Goal: Task Accomplishment & Management: Manage account settings

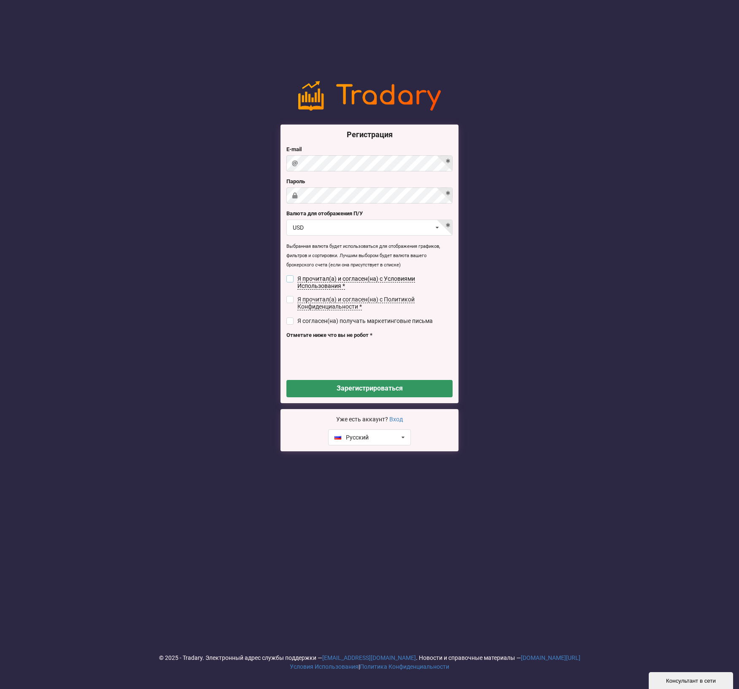
click at [289, 277] on input "checkbox" at bounding box center [290, 278] width 7 height 7
checkbox input "true"
click at [291, 298] on input "checkbox" at bounding box center [290, 299] width 7 height 7
checkbox input "true"
click at [288, 321] on input "checkbox" at bounding box center [290, 320] width 7 height 7
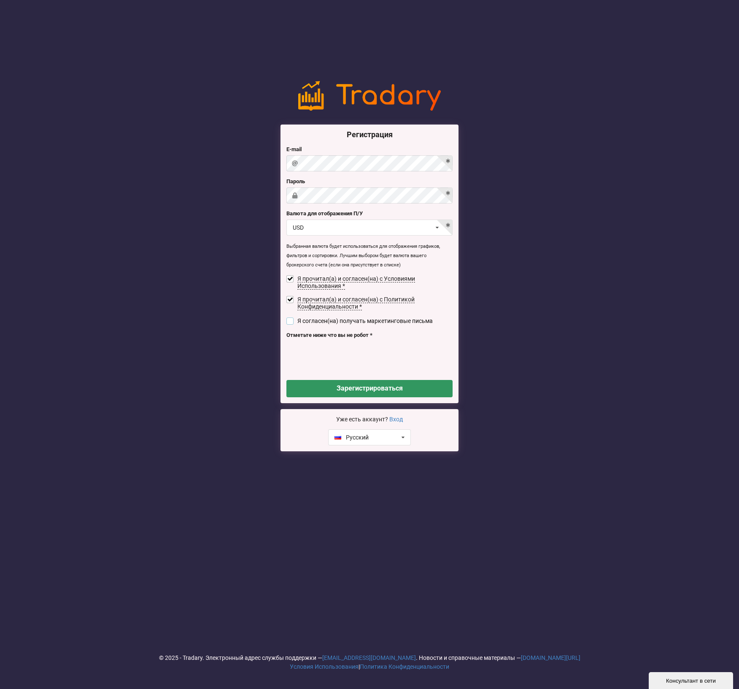
checkbox input "true"
click at [368, 391] on button "Зарегистрироваться" at bounding box center [370, 388] width 166 height 17
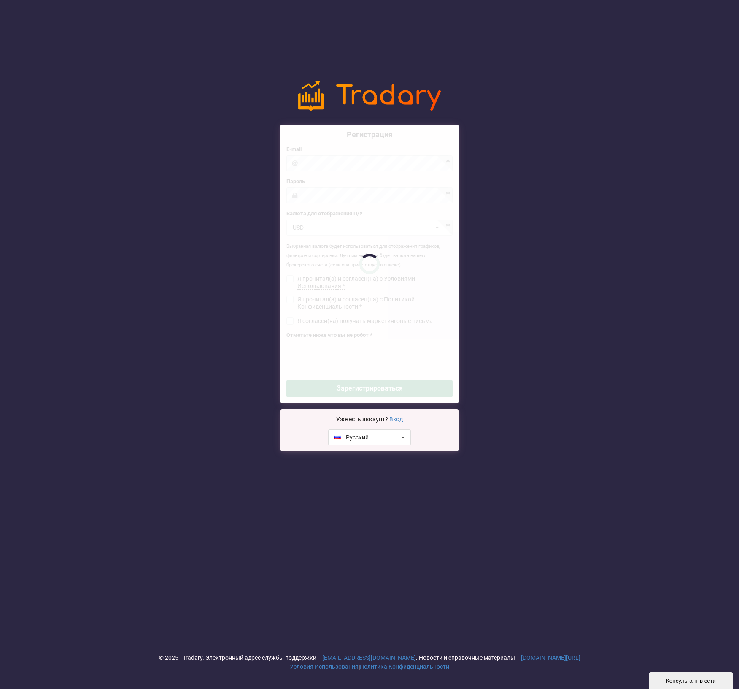
checkbox input "false"
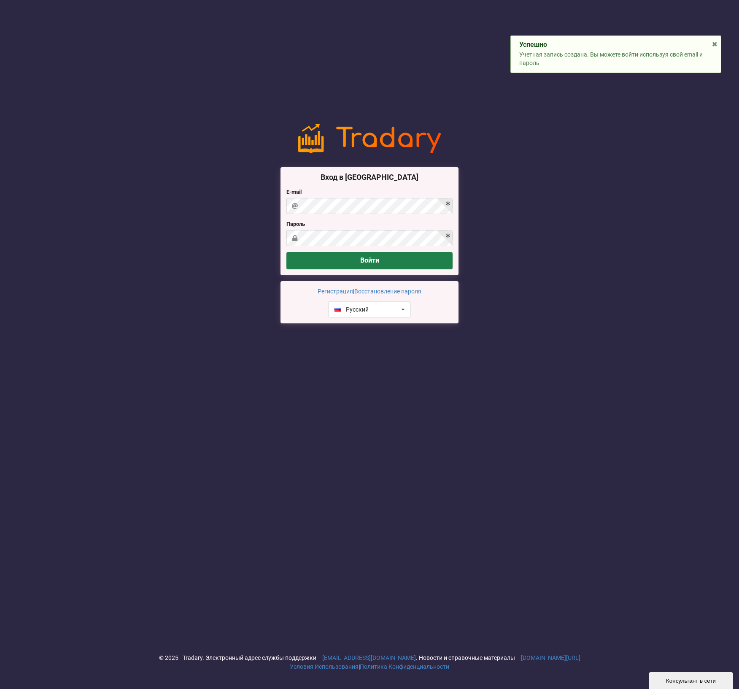
click at [355, 260] on button "Войти" at bounding box center [370, 260] width 166 height 17
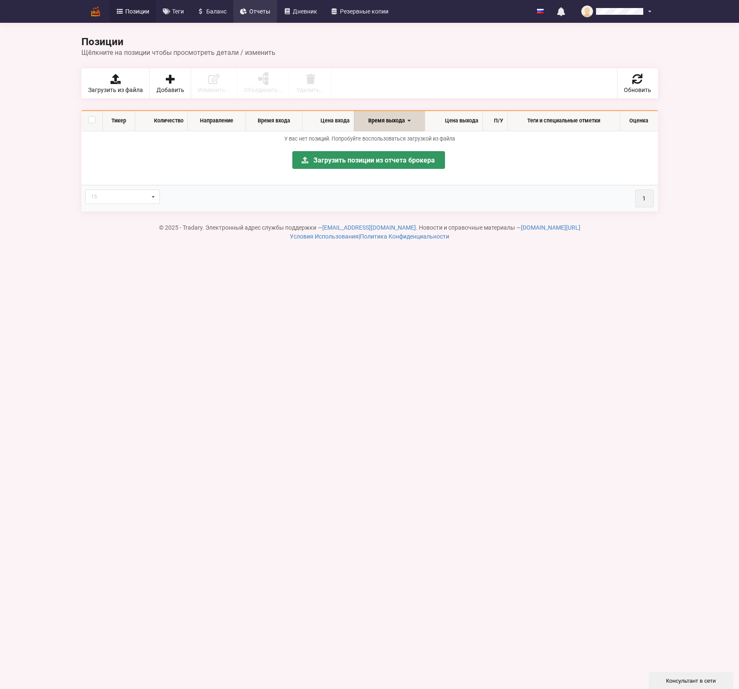
click at [261, 9] on span "Отчеты" at bounding box center [259, 11] width 21 height 6
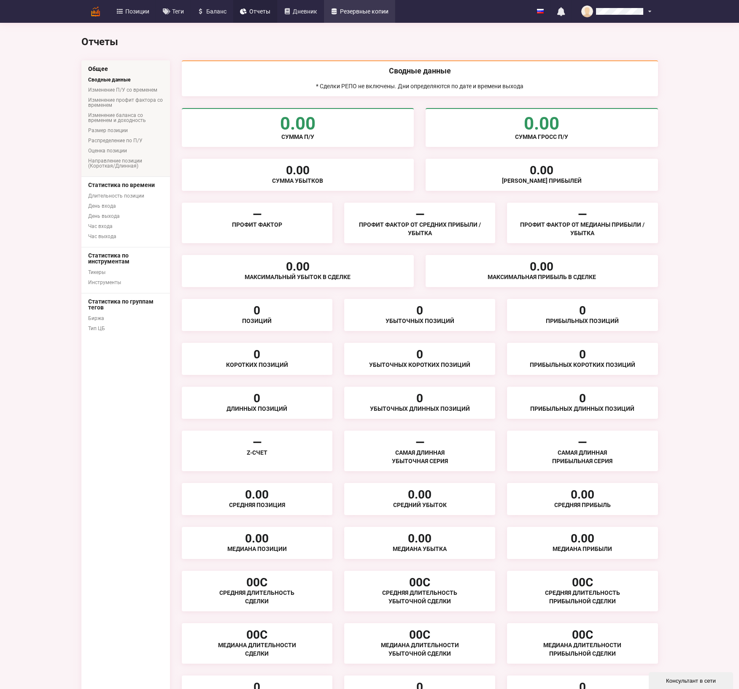
click at [364, 13] on span "Резервные копии" at bounding box center [364, 11] width 49 height 6
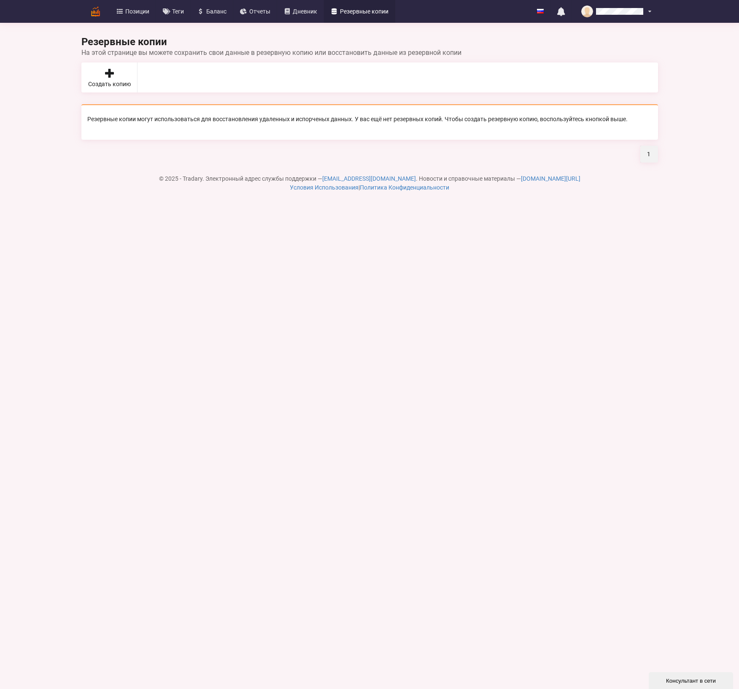
drag, startPoint x: 306, startPoint y: 11, endPoint x: 312, endPoint y: 38, distance: 27.1
click at [306, 11] on span "Дневник" at bounding box center [305, 11] width 24 height 6
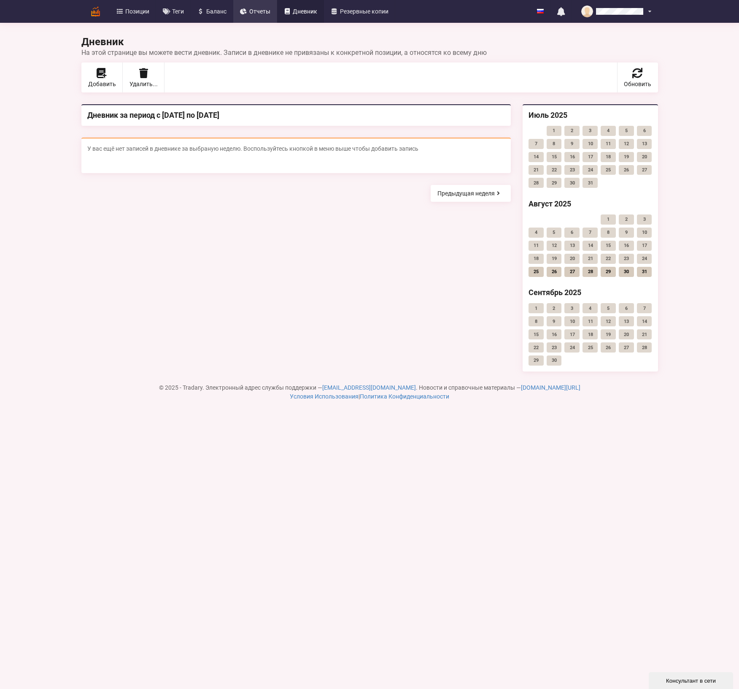
click at [253, 7] on link "Отчеты" at bounding box center [255, 11] width 44 height 23
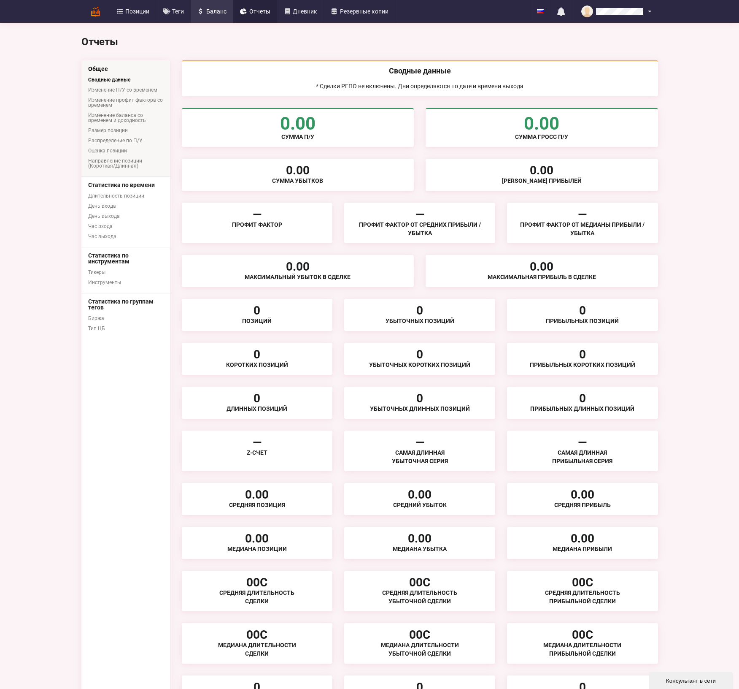
click at [215, 7] on link "Баланс" at bounding box center [212, 11] width 43 height 23
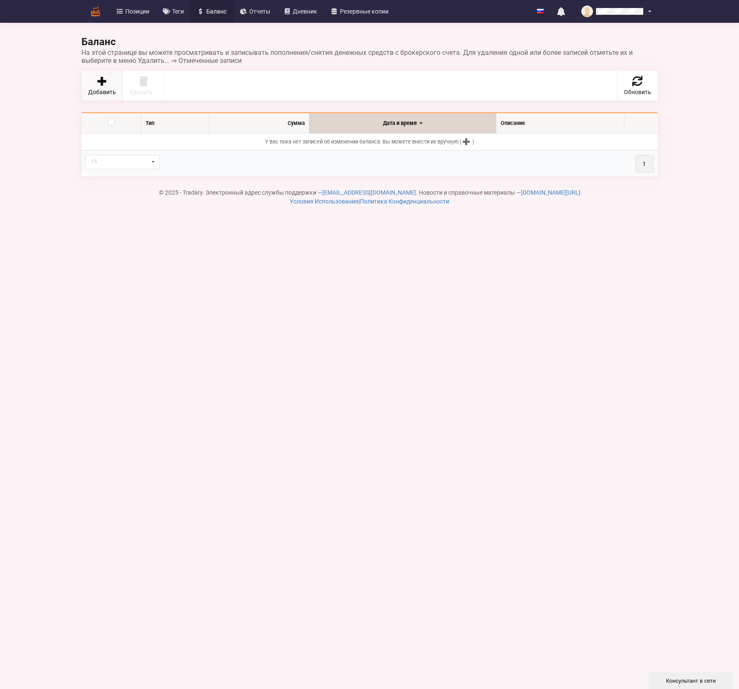
click at [102, 78] on icon at bounding box center [102, 81] width 12 height 10
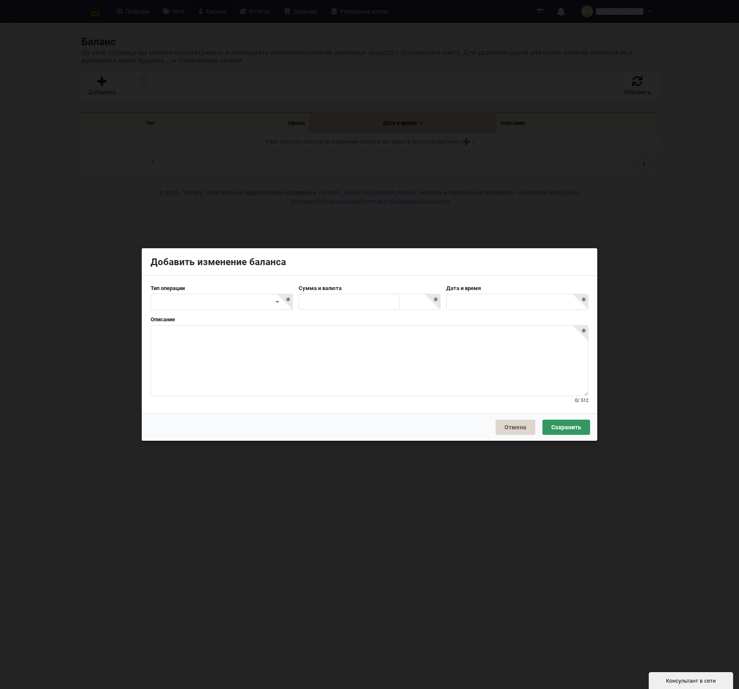
drag, startPoint x: 357, startPoint y: 293, endPoint x: 360, endPoint y: 298, distance: 6.1
click at [357, 293] on div "Сумма и валюта AED AFN ALL AMD ANG AOA ARS AUD AWG AZN BAM BBD BDT BGN BHD BIF …" at bounding box center [370, 296] width 148 height 25
click at [598, 314] on div "Добавить изменение баланса Тип операции Пополнение Снятие Комиссия/оплата Друго…" at bounding box center [369, 344] width 739 height 689
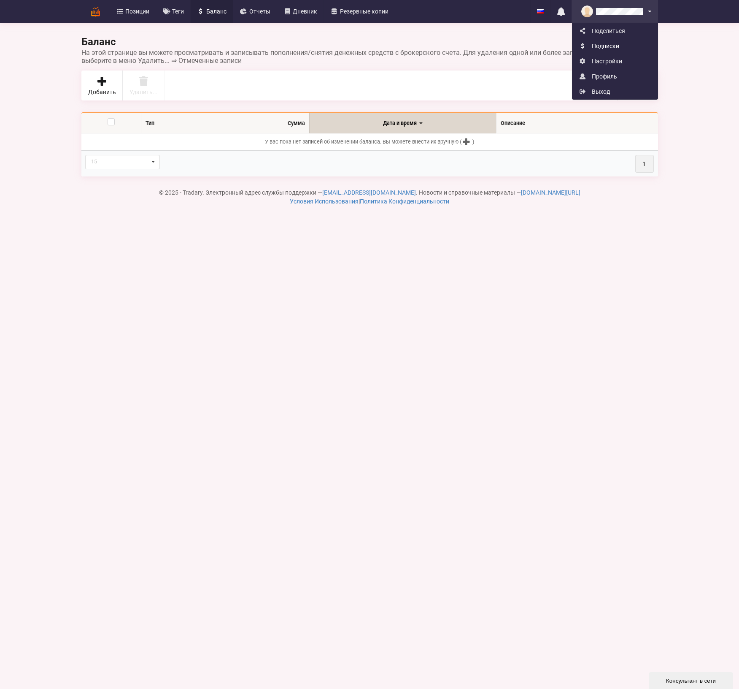
click at [610, 43] on link "Подписки" at bounding box center [615, 45] width 85 height 15
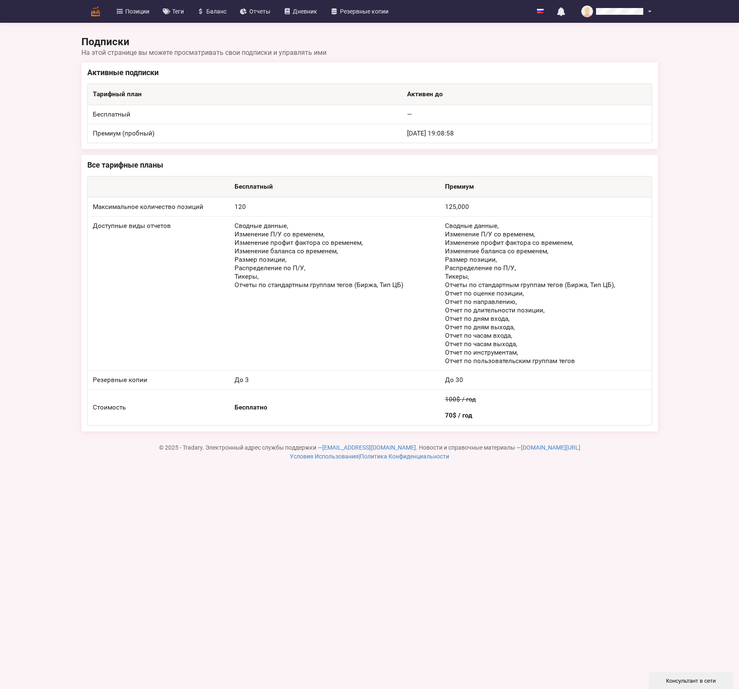
drag, startPoint x: 218, startPoint y: 11, endPoint x: 223, endPoint y: 24, distance: 14.4
click at [218, 11] on span "Баланс" at bounding box center [216, 11] width 20 height 6
